Goal: Navigation & Orientation: Find specific page/section

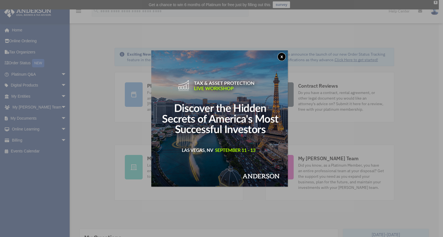
click at [285, 53] on button "x" at bounding box center [281, 57] width 8 height 8
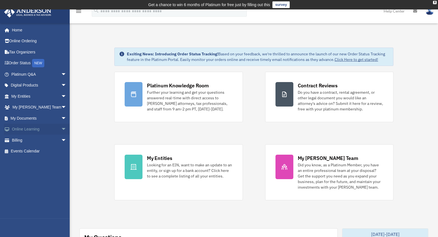
click at [22, 130] on link "Online Learning arrow_drop_down" at bounding box center [39, 129] width 71 height 11
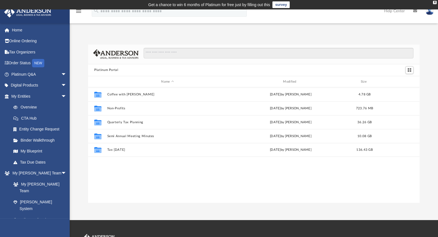
scroll to position [121, 326]
click at [435, 1] on div "X" at bounding box center [435, 2] width 4 height 3
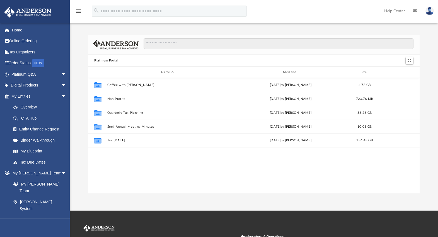
click at [431, 11] on img at bounding box center [429, 11] width 8 height 8
click at [92, 191] on div "Collaborated Folder Coffee with Carl Wed Aug 16 2023 by Matthew Moore 4.78 GB C…" at bounding box center [253, 135] width 331 height 115
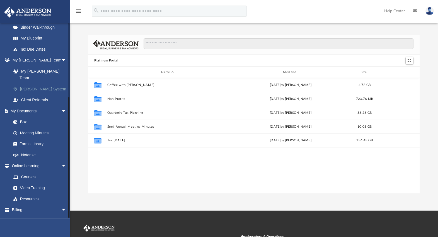
scroll to position [115, 0]
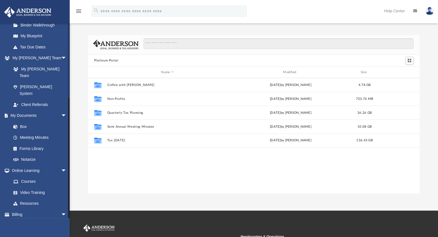
click at [23, 220] on link "Events Calendar" at bounding box center [39, 225] width 71 height 11
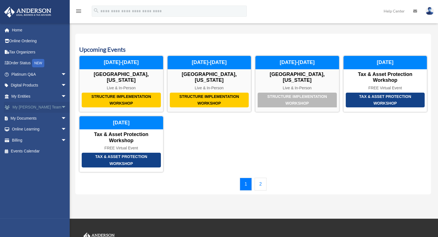
click at [19, 107] on link "My Anderson Team arrow_drop_down" at bounding box center [39, 107] width 71 height 11
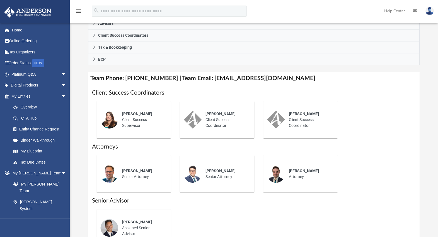
scroll to position [174, 0]
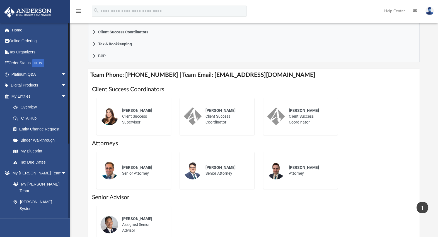
click at [27, 226] on link "My Documents arrow_drop_down" at bounding box center [39, 231] width 71 height 11
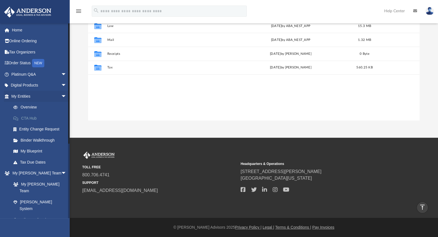
scroll to position [121, 326]
click at [28, 118] on link "CTA Hub" at bounding box center [41, 118] width 67 height 11
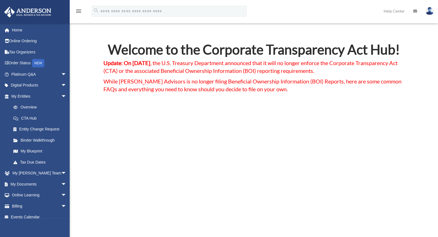
click at [431, 13] on img at bounding box center [429, 11] width 8 height 8
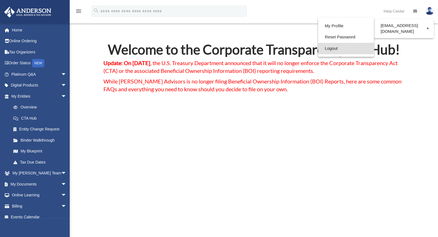
click at [321, 48] on link "Logout" at bounding box center [346, 48] width 56 height 11
